Goal: Transaction & Acquisition: Download file/media

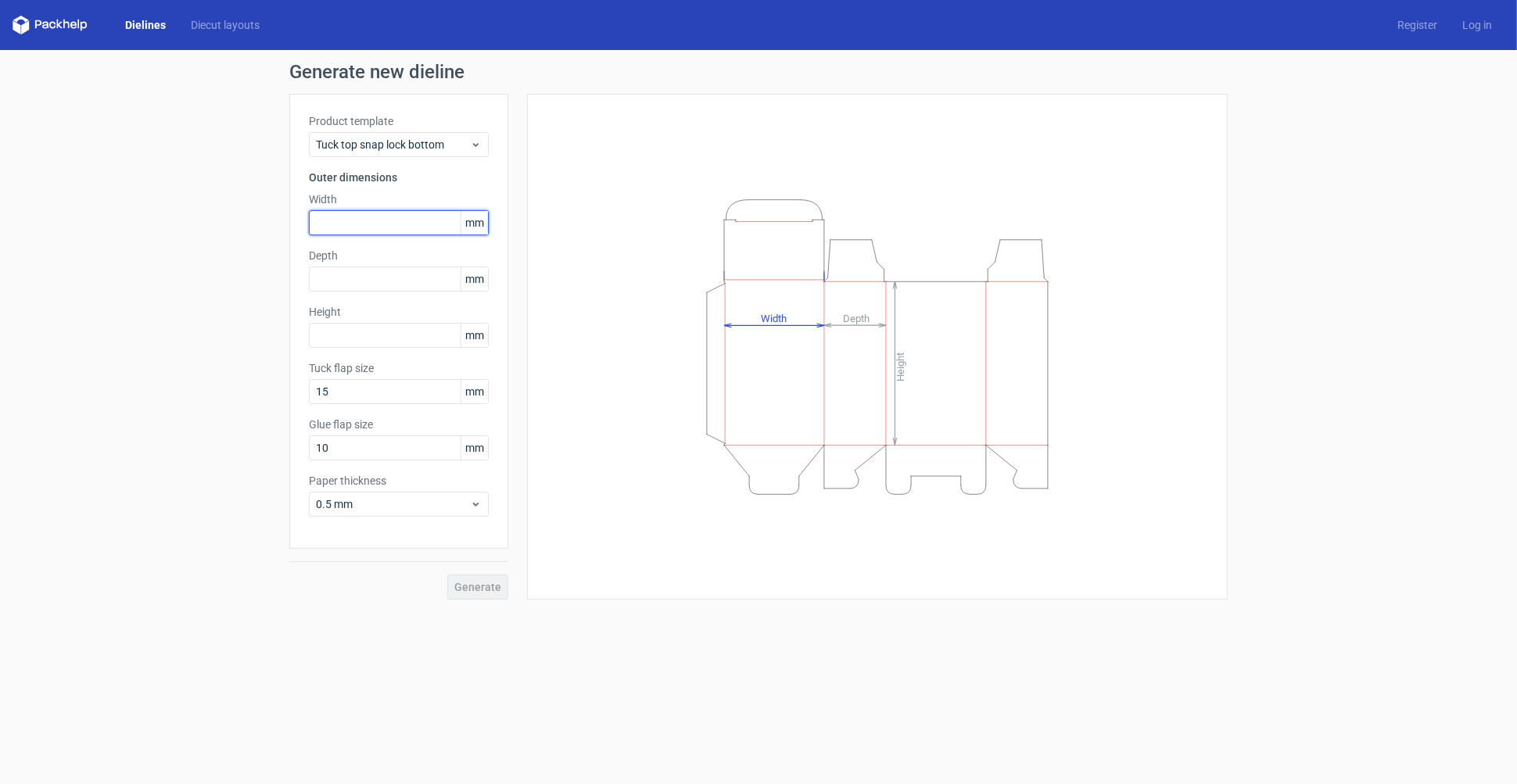
click at [319, 226] on input "text" at bounding box center [399, 223] width 180 height 25
type input "208"
type input "66"
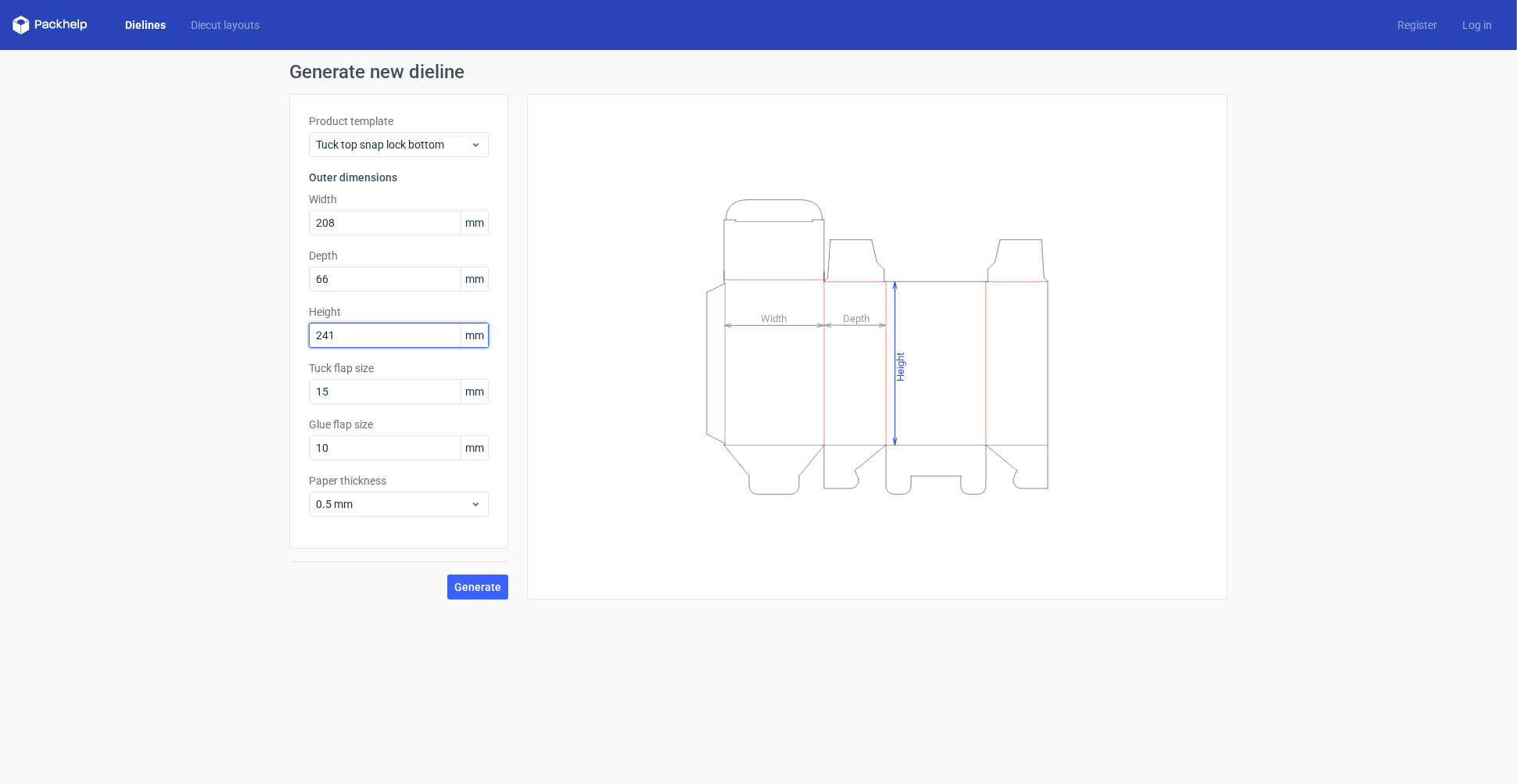
type input "241"
click at [151, 23] on link "Dielines" at bounding box center [145, 25] width 65 height 16
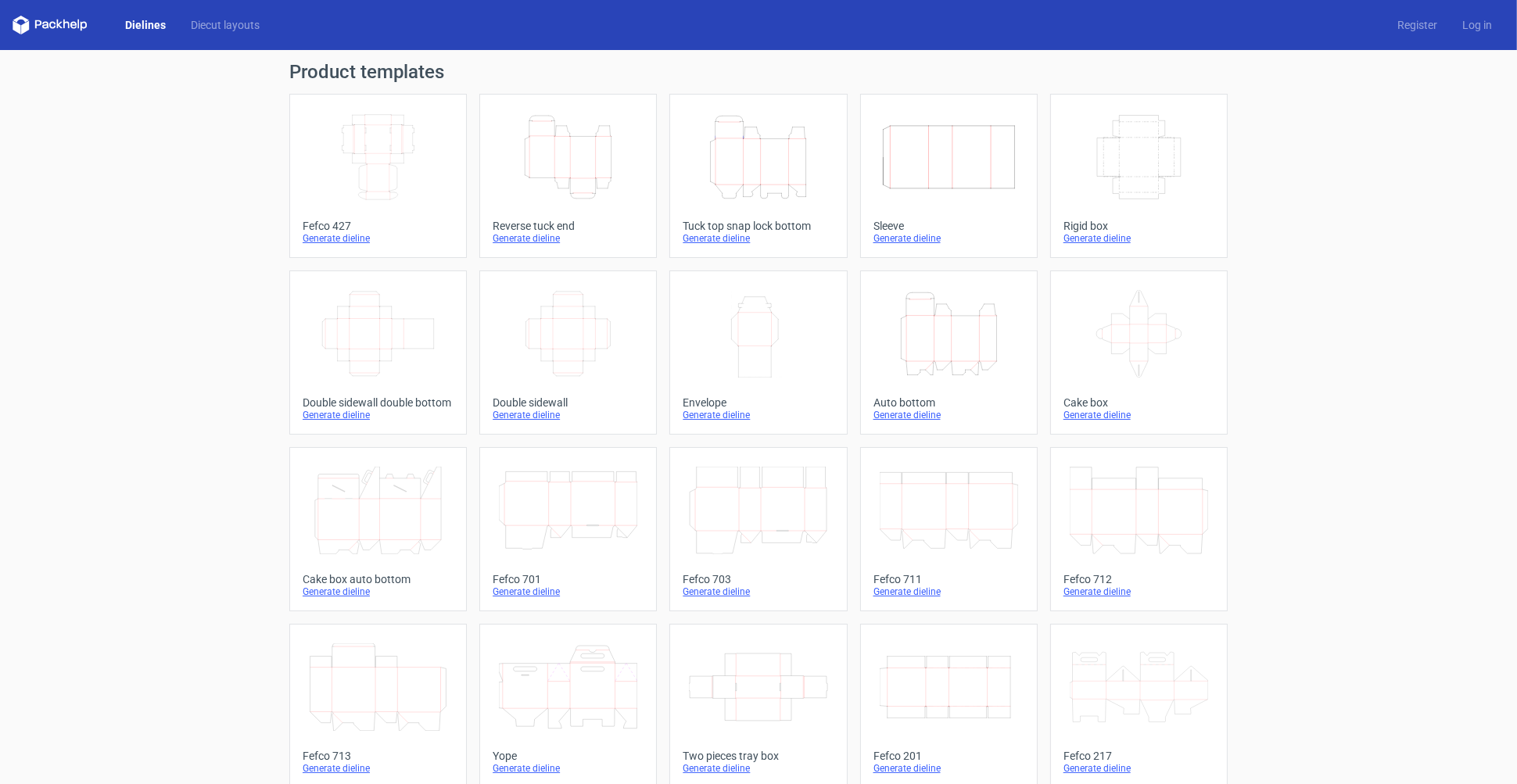
click at [577, 171] on icon "Height Depth Width" at bounding box center [568, 157] width 138 height 88
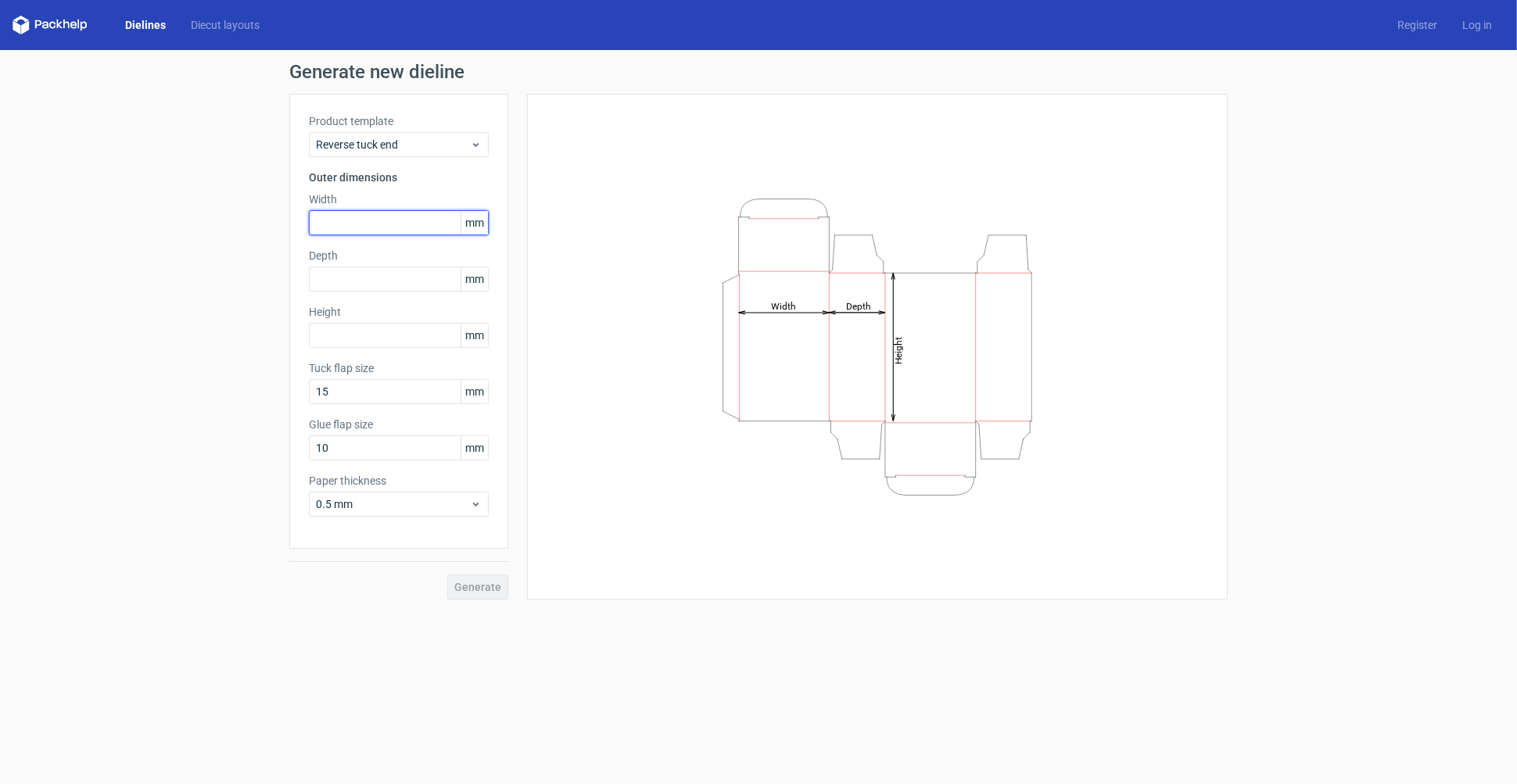
click at [340, 226] on input "text" at bounding box center [399, 223] width 180 height 25
type input "208"
type input "66"
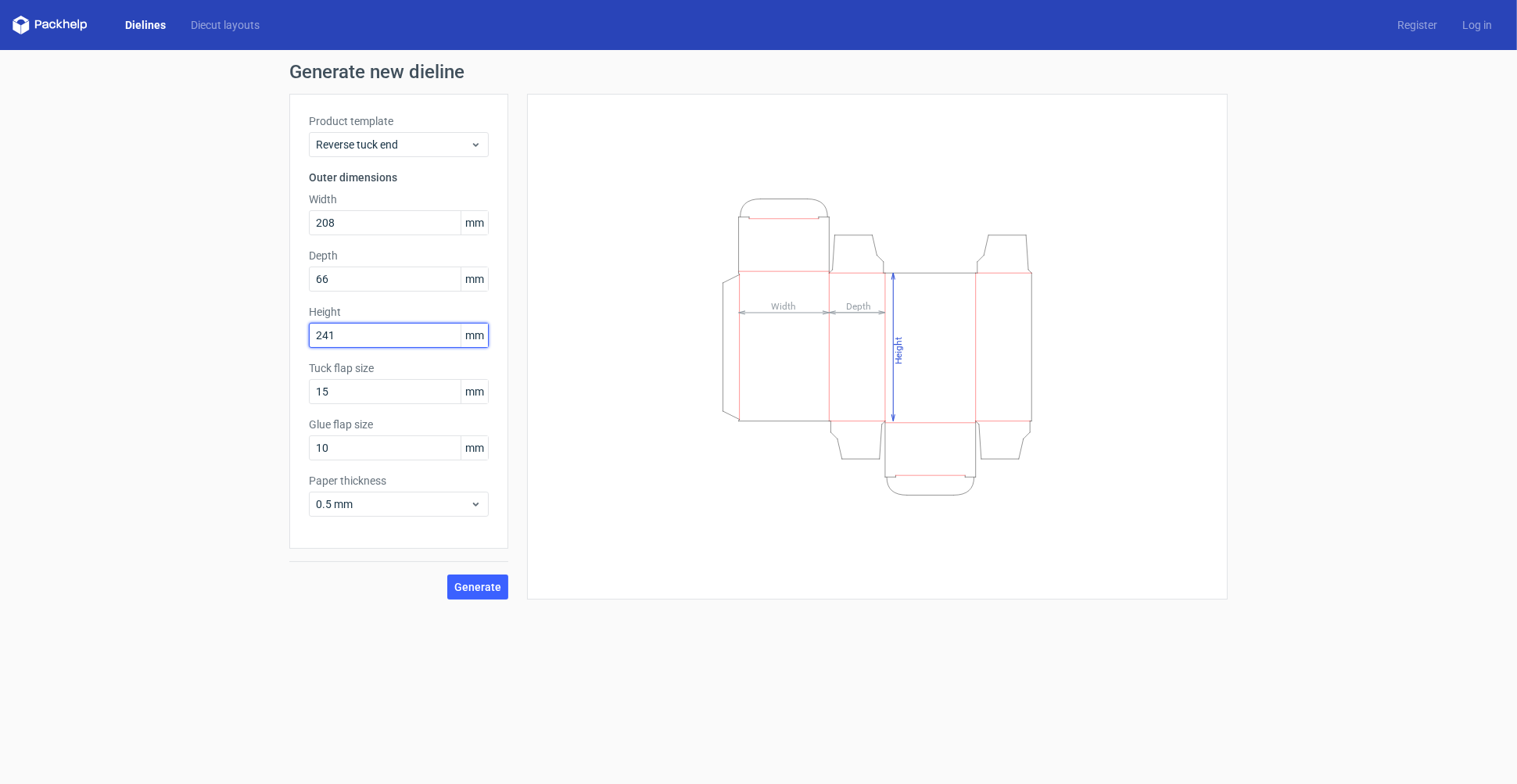
type input "241"
click at [484, 588] on span "Generate" at bounding box center [477, 588] width 47 height 11
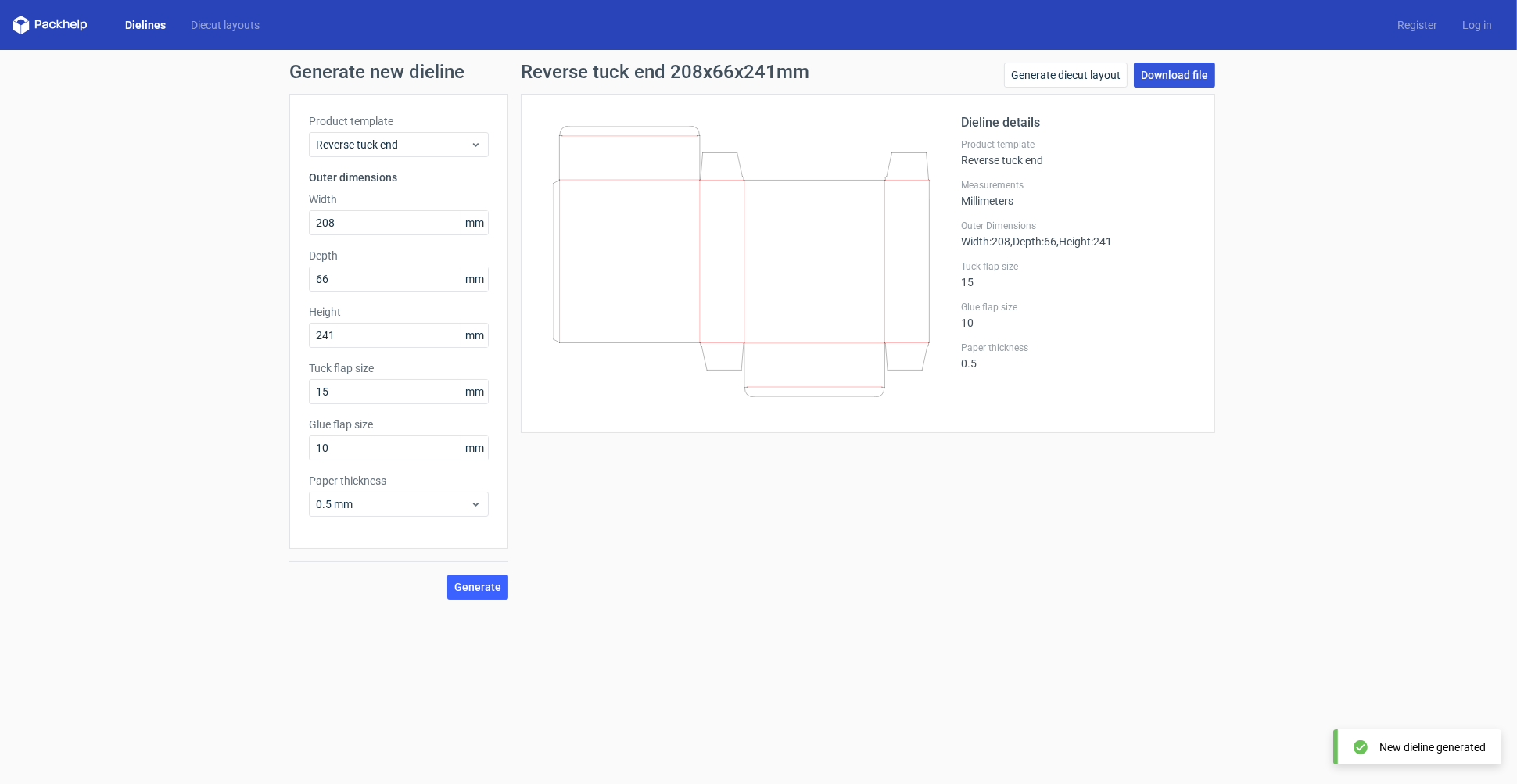
click at [1175, 63] on link "Download file" at bounding box center [1175, 75] width 81 height 25
